Goal: Complete application form

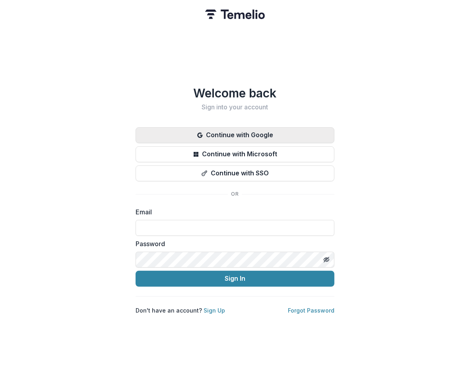
click at [250, 133] on button "Continue with Google" at bounding box center [235, 135] width 199 height 16
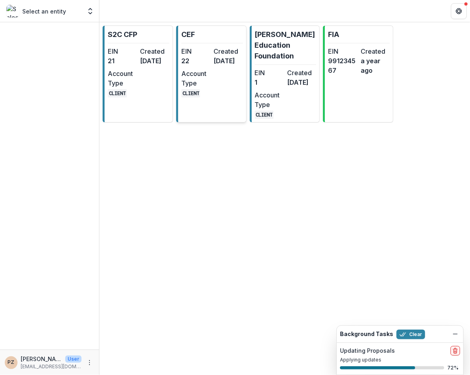
click at [232, 97] on div "EIN 22 Created [DATE] Account Type CLIENT" at bounding box center [212, 72] width 62 height 51
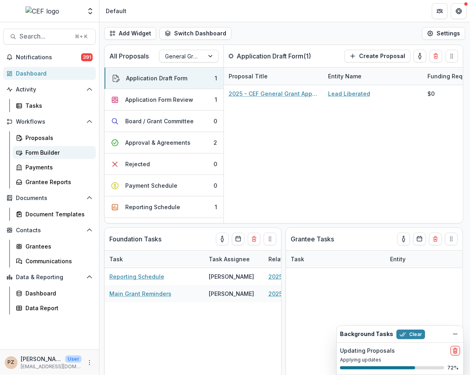
click at [44, 148] on div "Form Builder" at bounding box center [57, 152] width 64 height 8
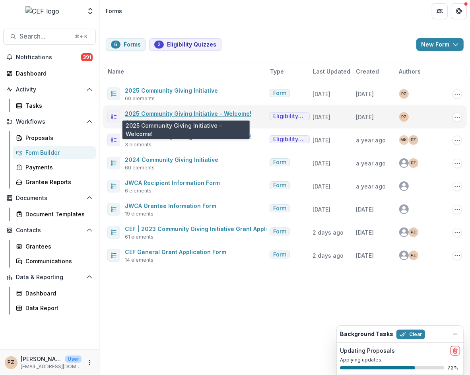
click at [171, 111] on link "2025 Community Giving Initiative - Welcome!" at bounding box center [188, 113] width 126 height 7
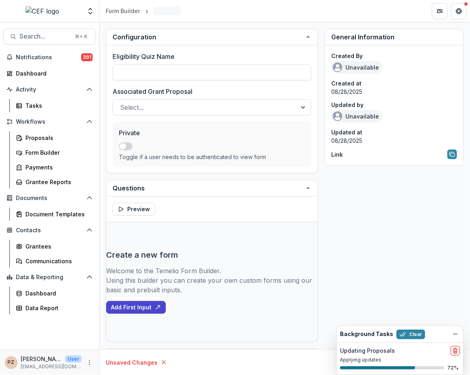
type input "**********"
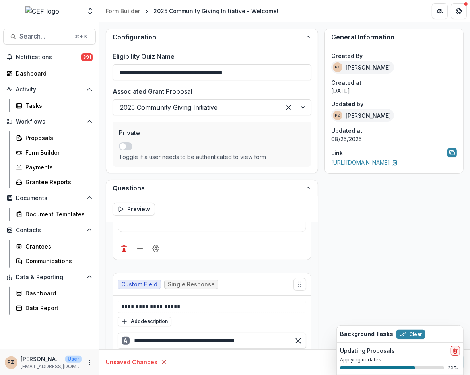
scroll to position [166, 0]
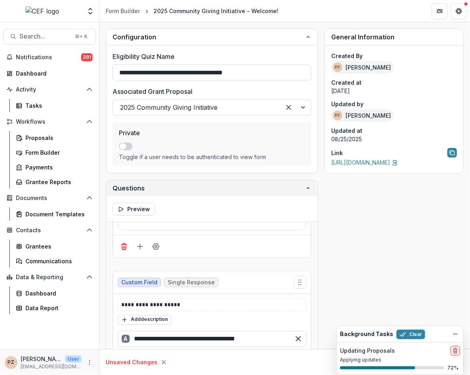
click at [307, 185] on icon "button" at bounding box center [308, 188] width 6 height 6
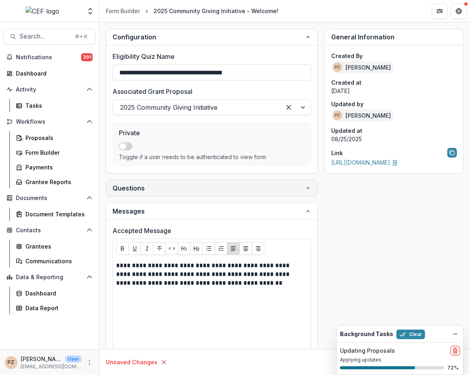
click at [307, 185] on icon "button" at bounding box center [308, 188] width 6 height 6
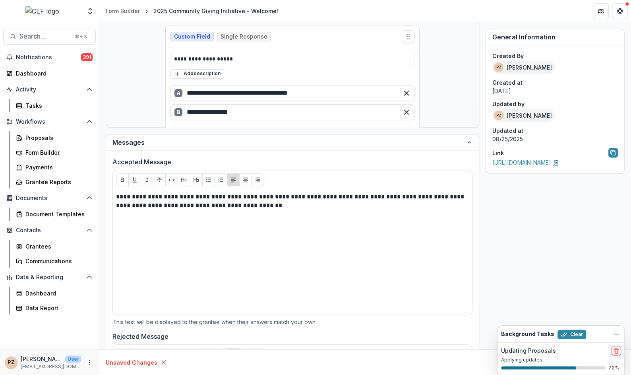
scroll to position [77, 0]
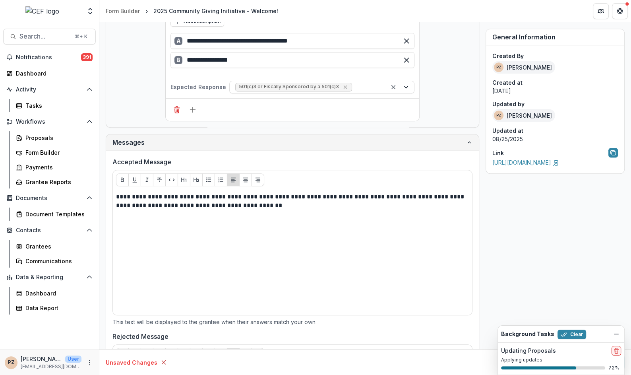
click at [468, 142] on icon "button" at bounding box center [469, 142] width 6 height 6
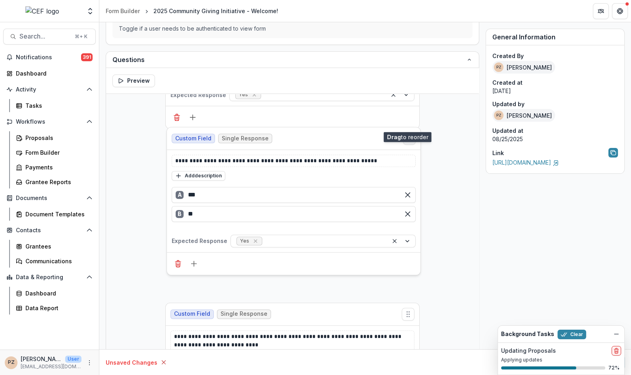
scroll to position [487, 0]
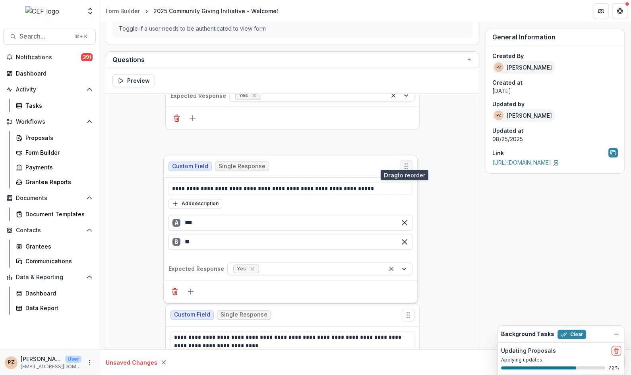
drag, startPoint x: 410, startPoint y: 43, endPoint x: 408, endPoint y: 156, distance: 113.7
click at [408, 162] on icon "Move field" at bounding box center [406, 166] width 8 height 8
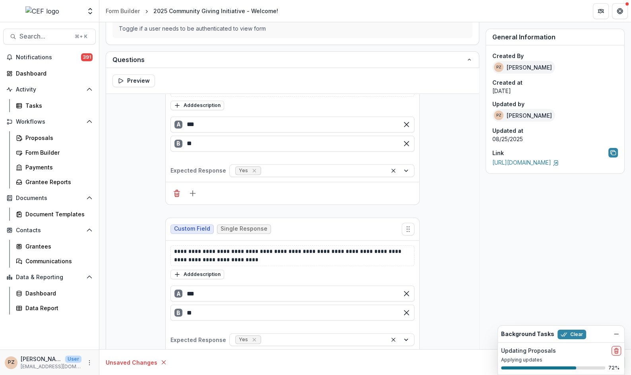
scroll to position [573, 0]
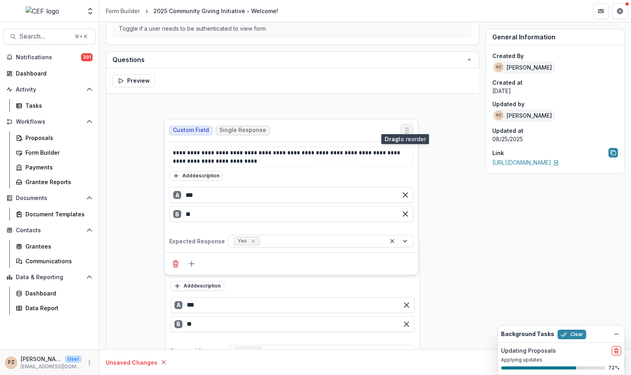
drag, startPoint x: 404, startPoint y: 223, endPoint x: 402, endPoint y: 126, distance: 97.0
click at [403, 126] on icon "Move field" at bounding box center [407, 130] width 8 height 8
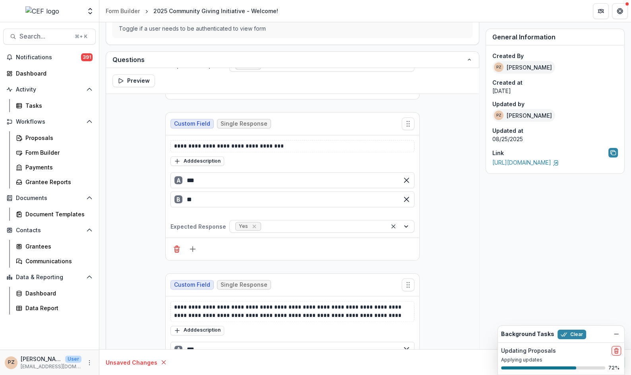
scroll to position [770, 0]
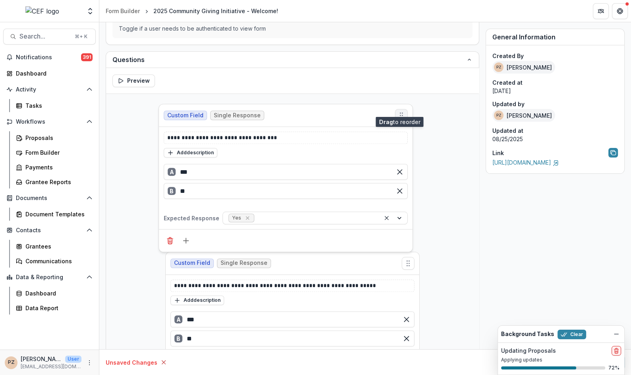
drag, startPoint x: 409, startPoint y: 180, endPoint x: 401, endPoint y: 108, distance: 73.1
click at [401, 111] on icon "Move field" at bounding box center [402, 115] width 8 height 8
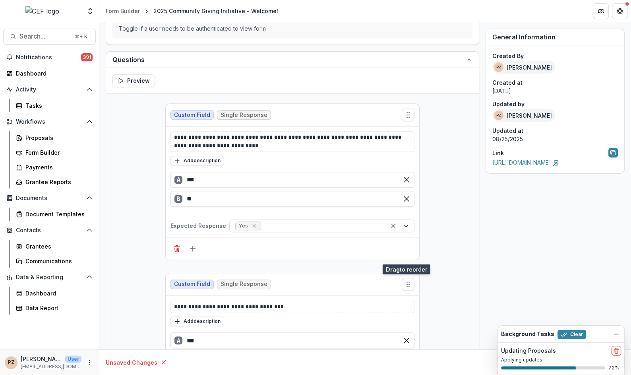
scroll to position [517, 0]
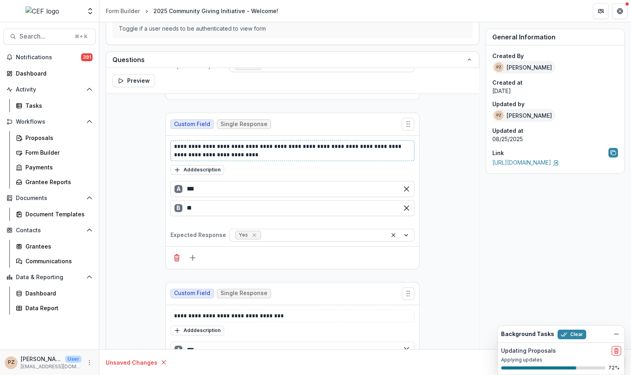
click at [216, 142] on p "**********" at bounding box center [293, 150] width 238 height 17
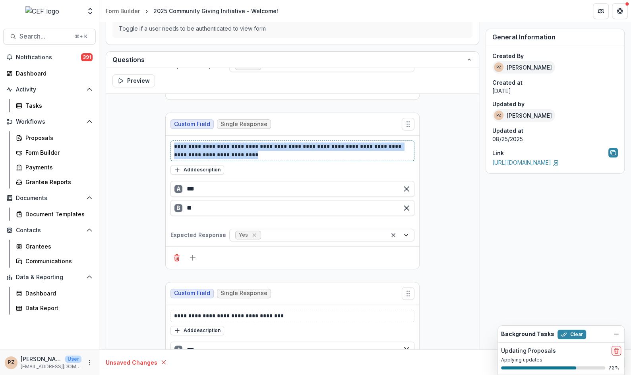
click at [216, 142] on p "**********" at bounding box center [293, 150] width 238 height 17
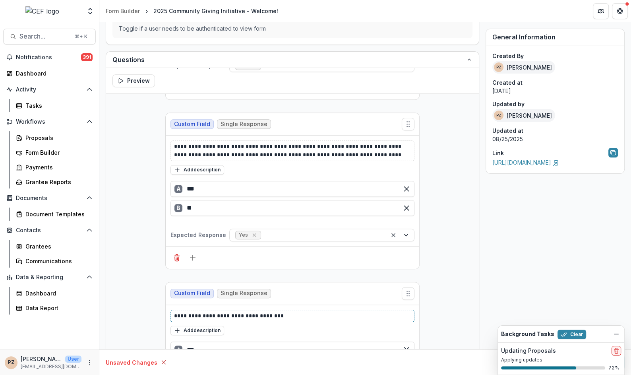
click at [256, 312] on p "**********" at bounding box center [293, 316] width 238 height 8
click at [257, 312] on p "**********" at bounding box center [293, 316] width 238 height 8
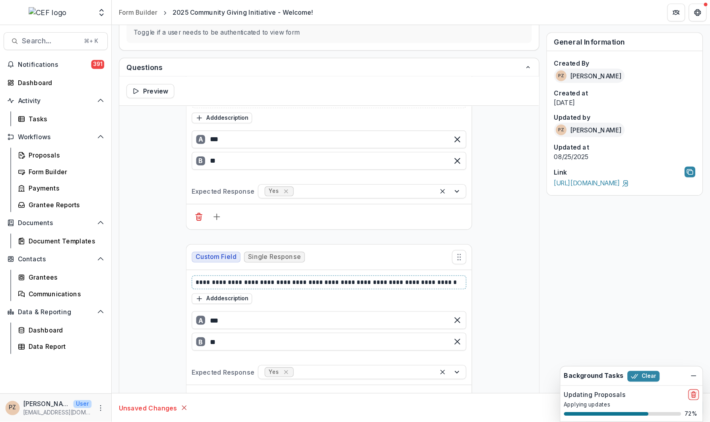
scroll to position [583, 0]
click at [430, 287] on div "**********" at bounding box center [292, 106] width 373 height 1190
click at [470, 333] on icon "Dismiss" at bounding box center [616, 334] width 6 height 6
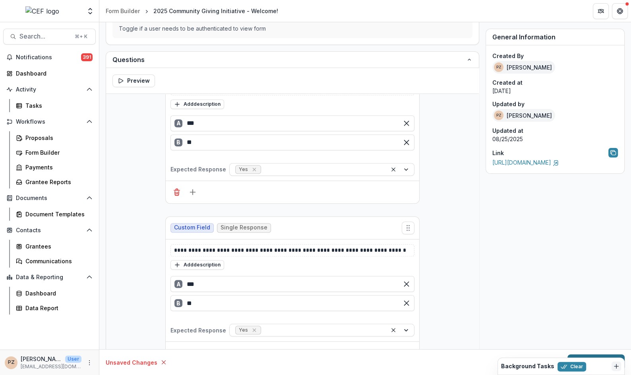
click at [470, 355] on button "Save changes" at bounding box center [596, 362] width 57 height 16
click at [470, 356] on button "Save changes" at bounding box center [596, 362] width 57 height 16
click at [470, 366] on button "Clear" at bounding box center [572, 367] width 29 height 10
click at [470, 354] on button "Save changes" at bounding box center [596, 362] width 57 height 16
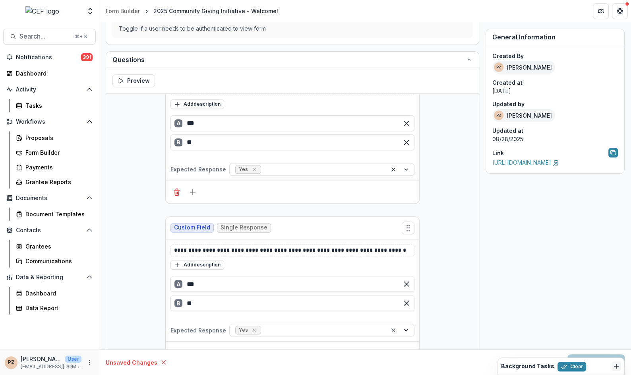
click at [470, 354] on button "Loading... Save changes" at bounding box center [596, 362] width 57 height 16
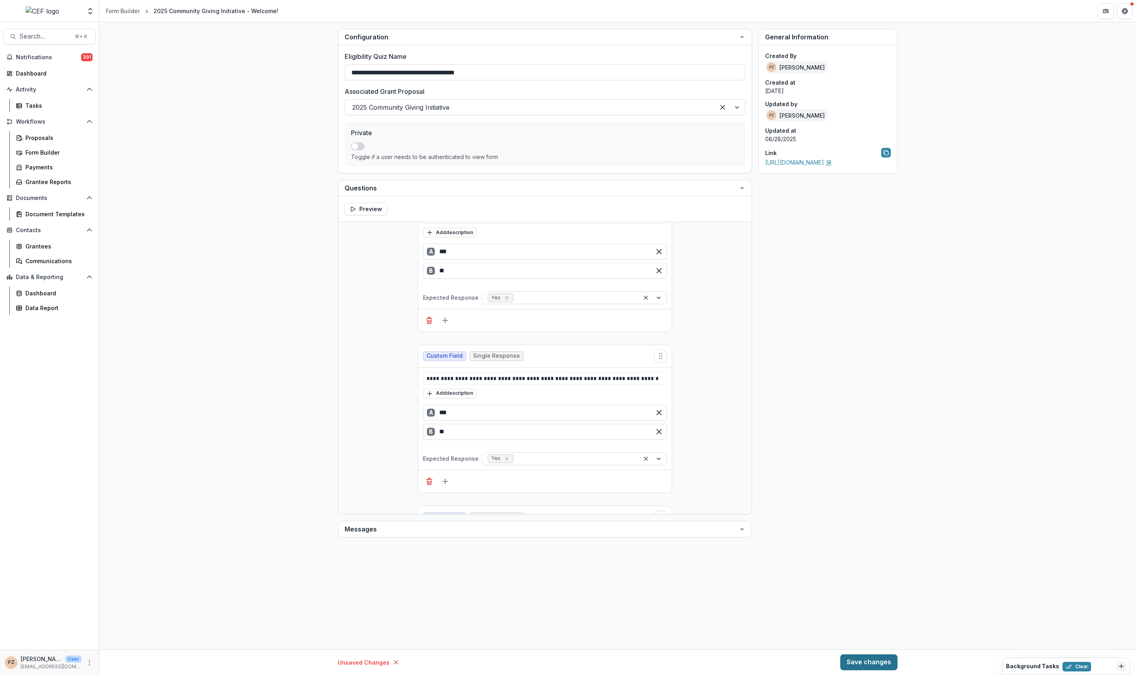
click at [470, 375] on button "Save changes" at bounding box center [868, 662] width 57 height 16
click at [470, 164] on link "[URL][DOMAIN_NAME]" at bounding box center [798, 162] width 67 height 7
